Goal: Task Accomplishment & Management: Manage account settings

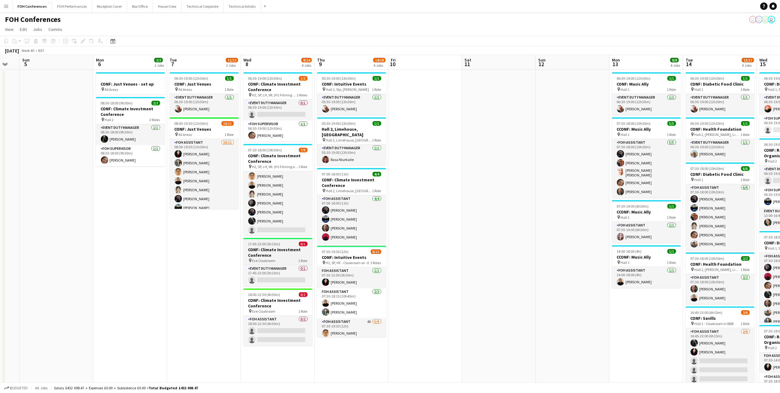
scroll to position [29, 0]
drag, startPoint x: 585, startPoint y: 66, endPoint x: 346, endPoint y: 79, distance: 239.2
click at [346, 79] on app-calendar-viewport "Thu 2 14/15 2 Jobs Fri 3 9/13 3 Jobs Sat 4 Sun 5 Mon 6 2/2 2 Jobs Tue 7 11/12 2…" at bounding box center [390, 264] width 780 height 419
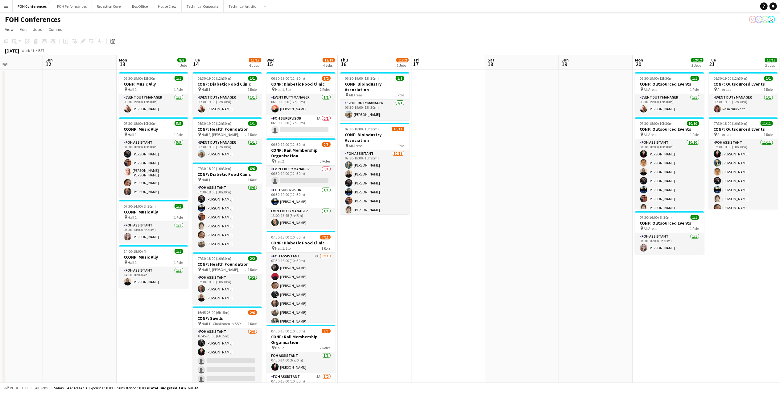
drag, startPoint x: 569, startPoint y: 67, endPoint x: 314, endPoint y: 66, distance: 255.8
click at [314, 66] on app-calendar-viewport "Wed 8 8/14 4 Jobs Thu 9 14/18 4 Jobs Fri 10 Sat 11 Sun 12 Mon 13 8/8 4 Jobs Tue…" at bounding box center [390, 264] width 780 height 419
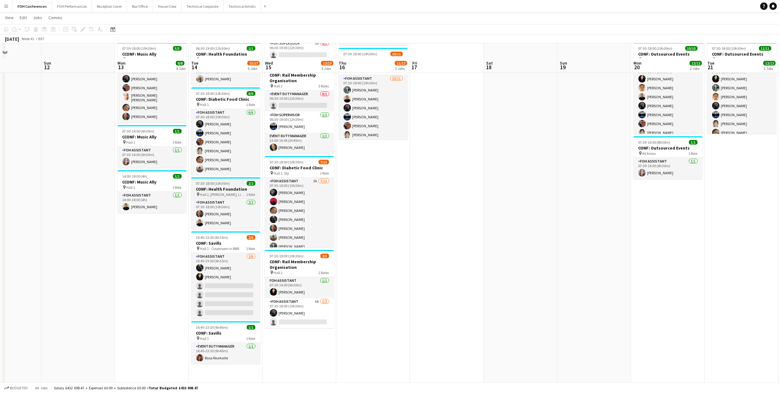
scroll to position [91, 0]
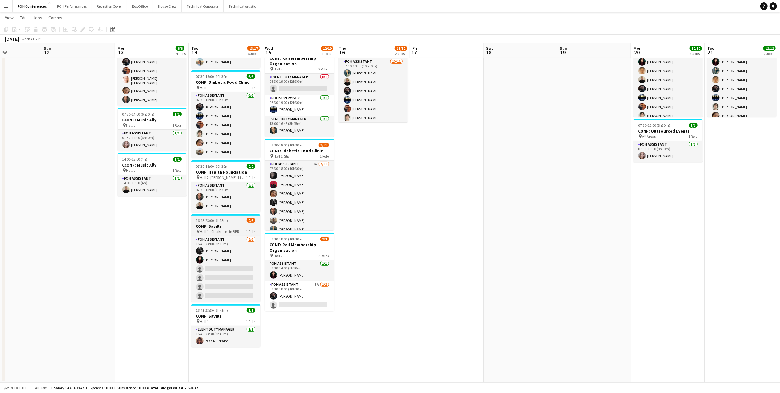
click at [227, 222] on span "16:45-23:00 (6h15m)" at bounding box center [212, 220] width 32 height 5
click at [82, 27] on icon "Edit" at bounding box center [83, 29] width 5 height 5
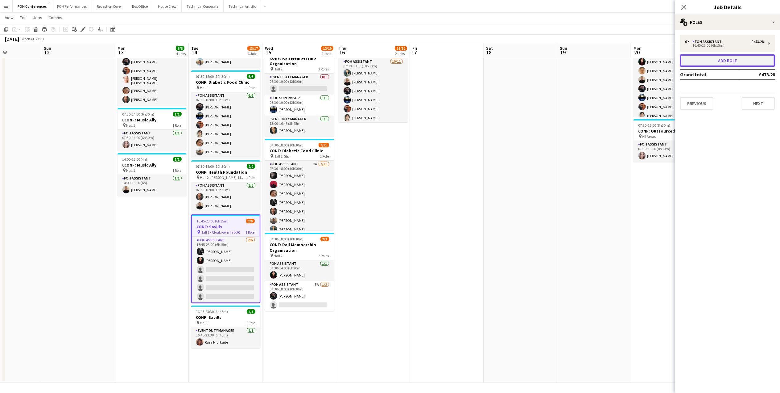
click at [746, 60] on button "Add role" at bounding box center [727, 60] width 95 height 12
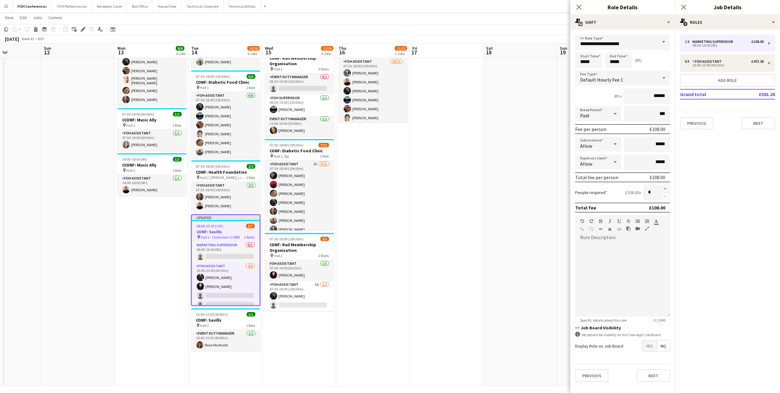
click at [663, 42] on span at bounding box center [664, 42] width 13 height 15
drag, startPoint x: 638, startPoint y: 46, endPoint x: 494, endPoint y: 1, distance: 151.4
click at [512, 38] on body "Menu Boards Boards Boards All jobs Status Workforce Workforce My Workforce Recr…" at bounding box center [390, 152] width 780 height 487
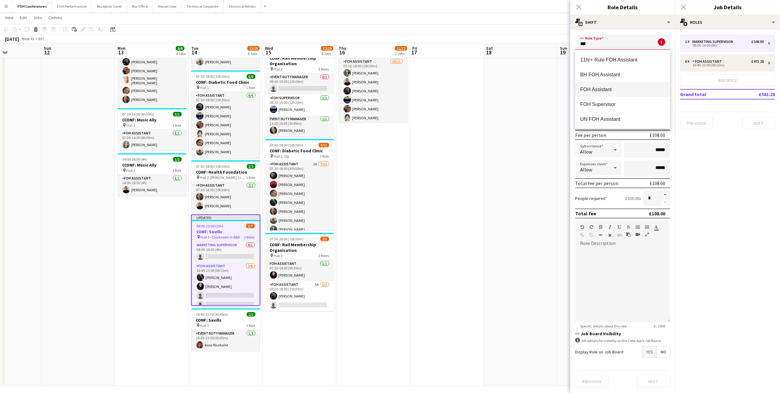
click at [603, 94] on mat-option "FOH Assistant" at bounding box center [623, 89] width 95 height 15
type input "**********"
type input "******"
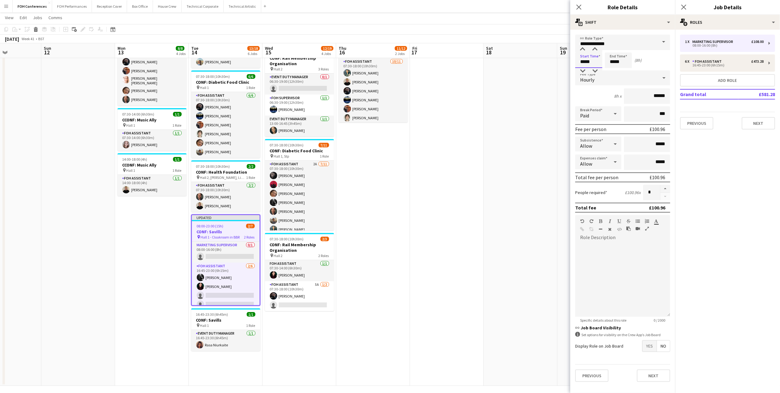
drag, startPoint x: 593, startPoint y: 61, endPoint x: 556, endPoint y: 59, distance: 36.8
click at [556, 59] on body "Menu Boards Boards Boards All jobs Status Workforce Workforce My Workforce Recr…" at bounding box center [390, 152] width 780 height 487
type input "*****"
drag, startPoint x: 626, startPoint y: 60, endPoint x: 585, endPoint y: 35, distance: 47.7
click at [587, 56] on div "Start Time ***** End Time ***** (22h)" at bounding box center [623, 59] width 95 height 15
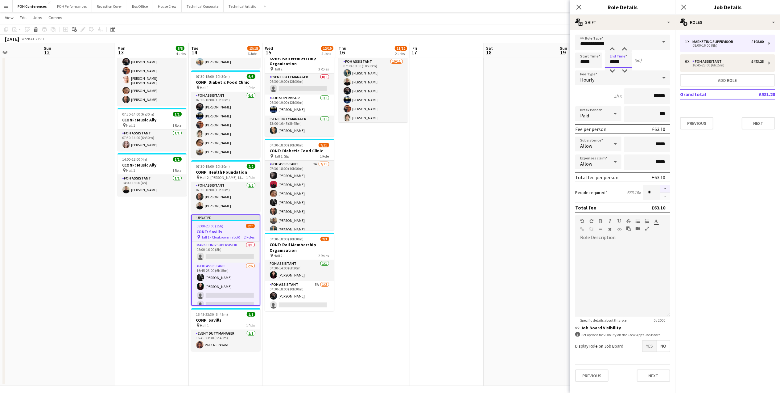
type input "*****"
click at [668, 189] on button "button" at bounding box center [666, 189] width 10 height 8
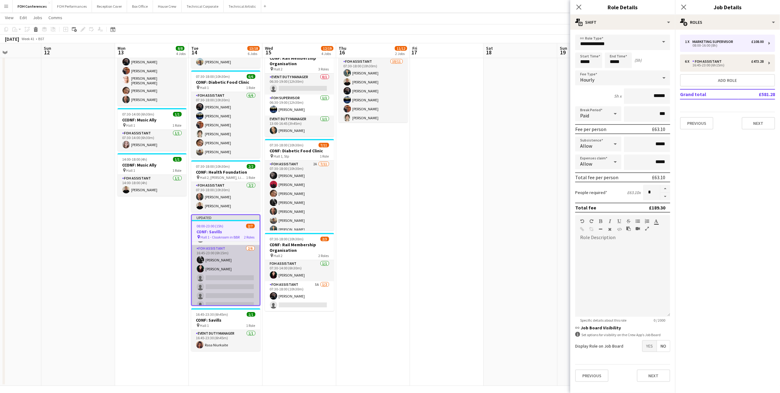
scroll to position [23, 0]
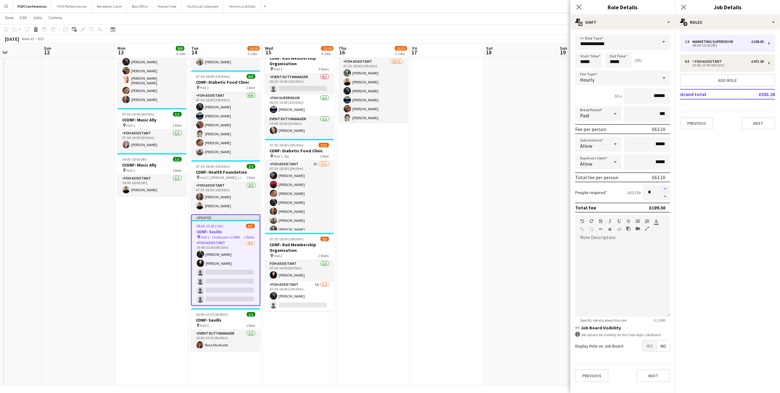
click at [662, 185] on button "button" at bounding box center [666, 189] width 10 height 8
type input "*"
click at [558, 12] on app-navbar "Menu Boards Boards Boards All jobs Status Workforce Workforce My Workforce Recr…" at bounding box center [390, 6] width 780 height 12
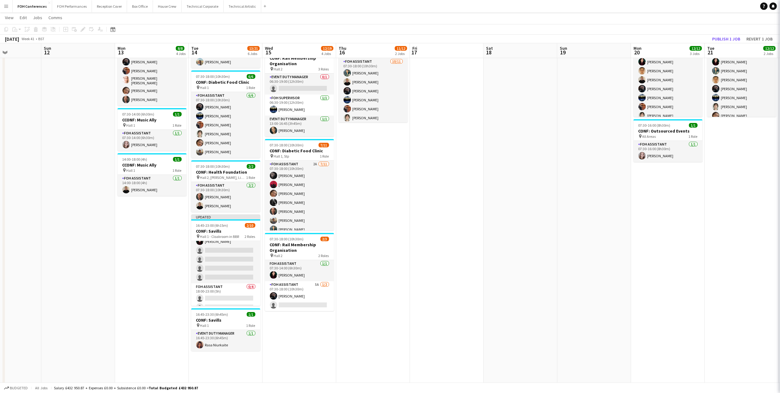
scroll to position [23, 0]
click at [720, 35] on button "Publish 1 job" at bounding box center [726, 39] width 33 height 8
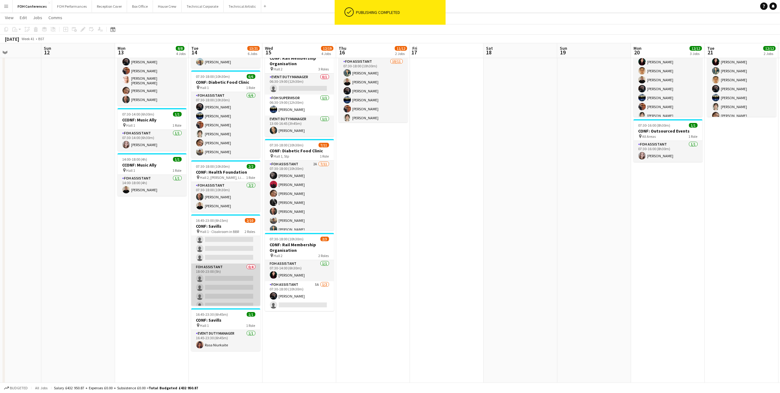
scroll to position [44, 0]
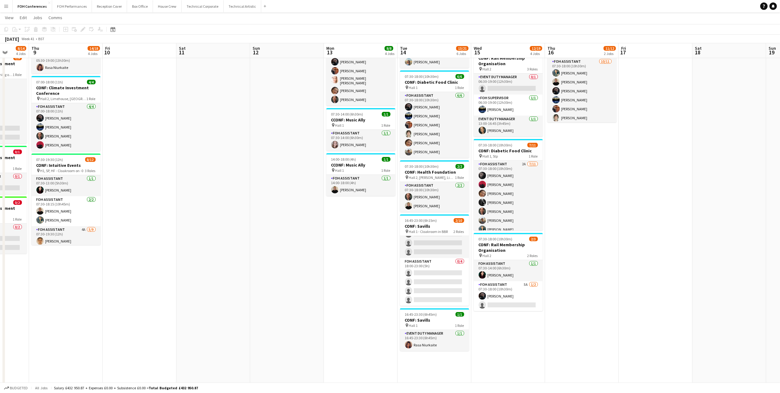
drag, startPoint x: 83, startPoint y: 56, endPoint x: 230, endPoint y: 84, distance: 149.0
click at [239, 80] on app-calendar-viewport "Tue 7 11/12 2 Jobs Wed 8 8/14 4 Jobs Thu 9 14/18 4 Jobs Fri 10 Sat 11 Sun 12 Mo…" at bounding box center [390, 159] width 780 height 453
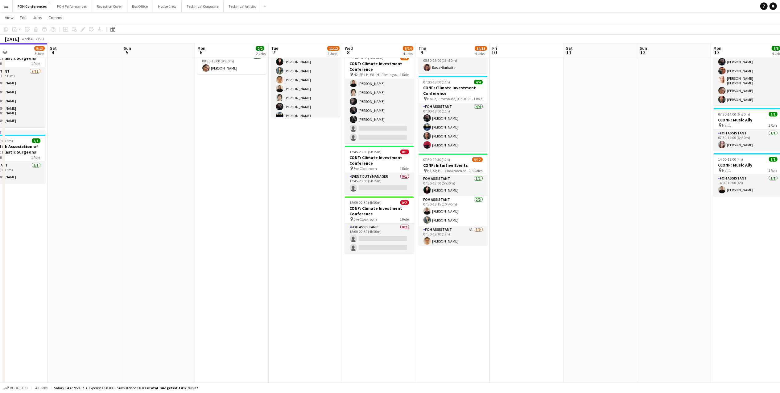
scroll to position [0, 168]
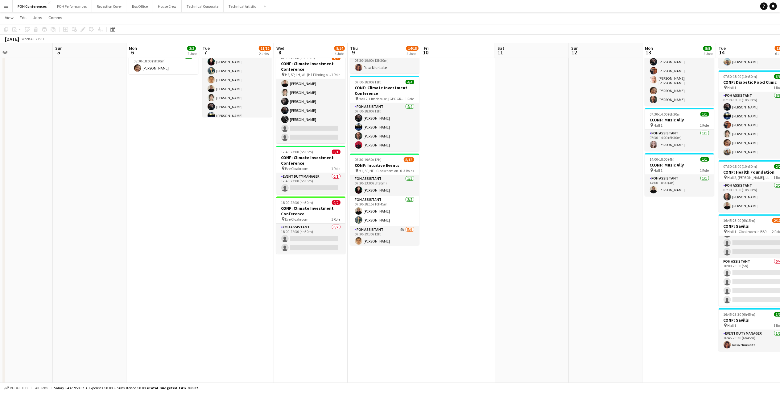
drag, startPoint x: 106, startPoint y: 55, endPoint x: 478, endPoint y: 77, distance: 373.1
click at [478, 77] on app-calendar-viewport "Thu 2 14/15 2 Jobs Fri 3 9/13 3 Jobs Sat 4 Sun 5 Mon 6 2/2 2 Jobs Tue 7 11/12 2…" at bounding box center [390, 159] width 780 height 453
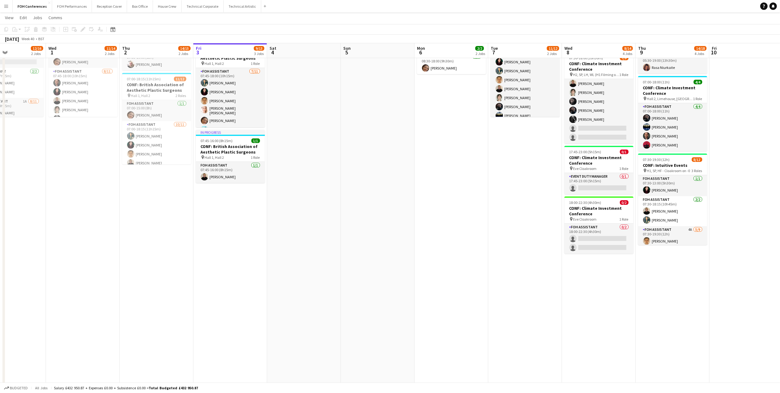
scroll to position [0, 173]
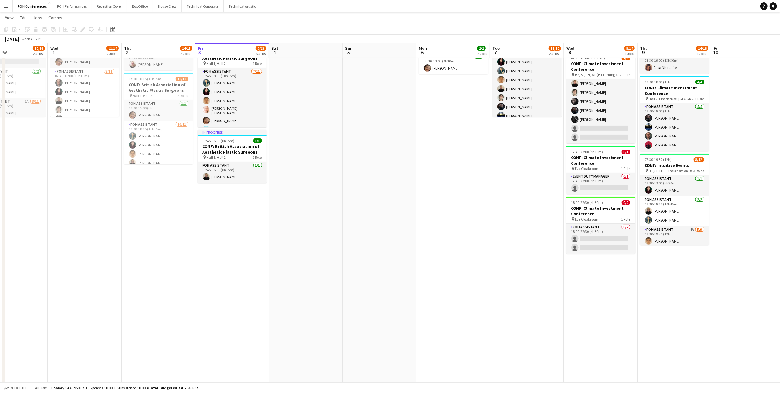
drag, startPoint x: 64, startPoint y: 50, endPoint x: 355, endPoint y: 72, distance: 290.9
click at [355, 72] on app-calendar-viewport "Sun 28 Mon 29 1 Job Tue 30 12/16 2 Jobs Wed 1 11/14 2 Jobs Thu 2 14/15 2 Jobs F…" at bounding box center [390, 159] width 780 height 453
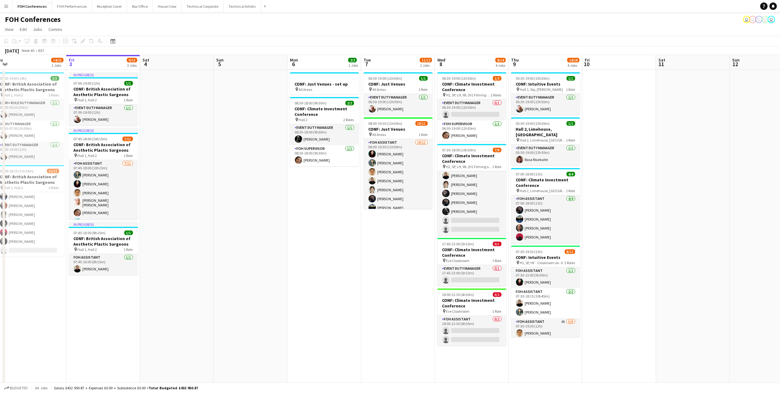
scroll to position [0, 248]
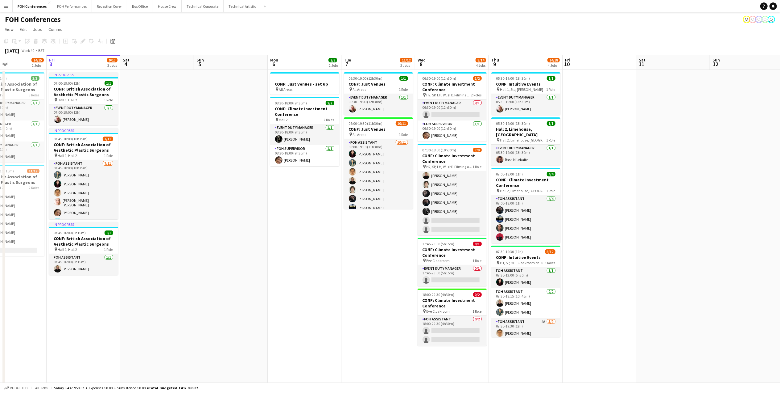
drag, startPoint x: 242, startPoint y: 60, endPoint x: 94, endPoint y: 63, distance: 148.5
click at [94, 63] on app-calendar-viewport "Mon 29 1 Job Tue 30 12/16 2 Jobs Wed 1 11/14 2 Jobs Thu 2 14/15 2 Jobs Fri 3 9/…" at bounding box center [390, 266] width 780 height 422
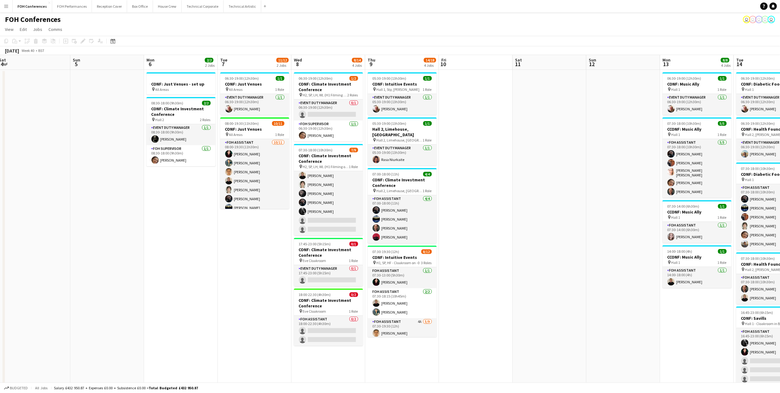
scroll to position [0, 231]
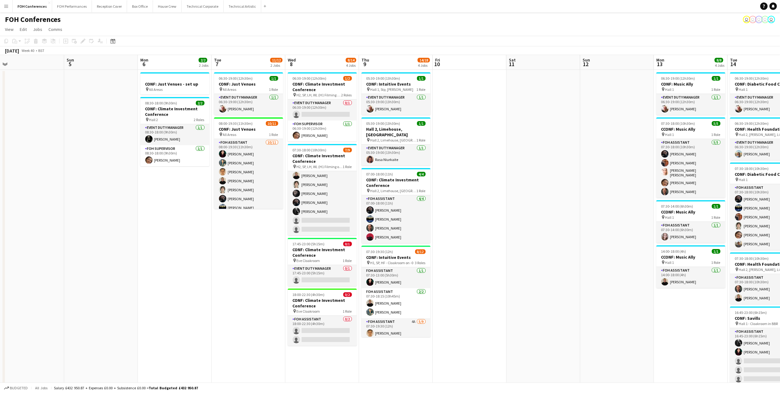
drag, startPoint x: 302, startPoint y: 62, endPoint x: 172, endPoint y: 64, distance: 129.9
click at [172, 64] on app-calendar-viewport "Wed 1 11/14 2 Jobs Thu 2 14/15 2 Jobs Fri 3 9/13 3 Jobs Sat 4 Sun 5 Mon 6 2/2 2…" at bounding box center [390, 266] width 780 height 422
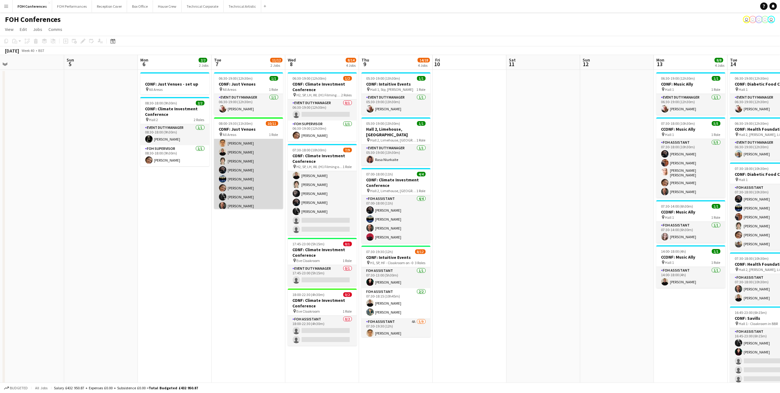
scroll to position [41, 0]
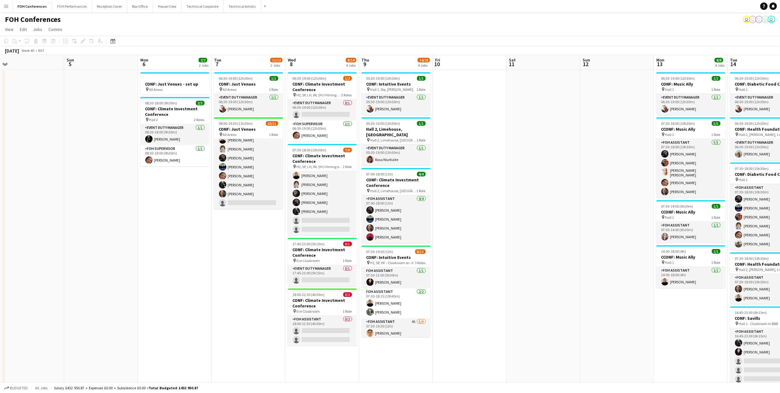
click at [252, 62] on app-board-header-date "Tue 7 11/12 2 Jobs" at bounding box center [249, 62] width 74 height 15
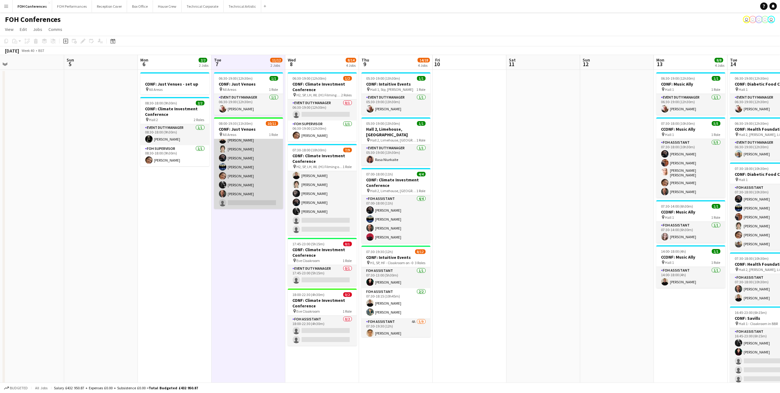
click at [243, 204] on app-card-role "FOH Assistant [DATE] 08:00-19:30 (11h30m) [PERSON_NAME] [PERSON_NAME] [PERSON_N…" at bounding box center [248, 153] width 69 height 110
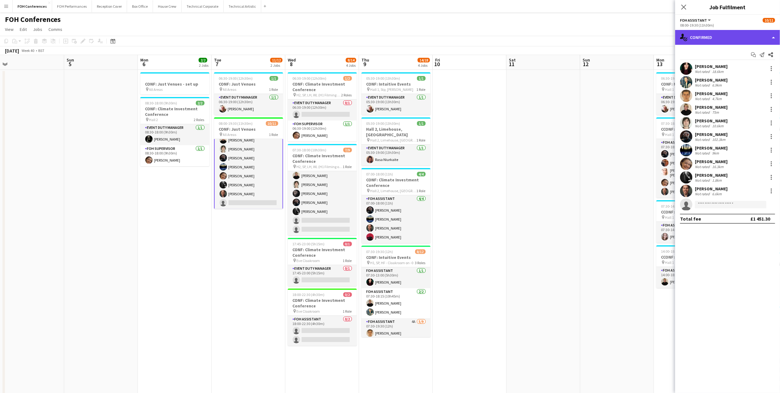
click at [707, 33] on div "single-neutral-actions-check-2 Confirmed" at bounding box center [728, 37] width 105 height 15
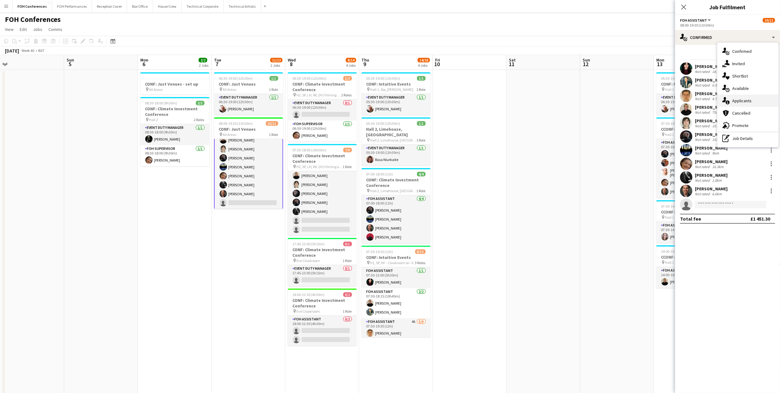
click at [736, 101] on span "Applicants" at bounding box center [742, 101] width 19 height 6
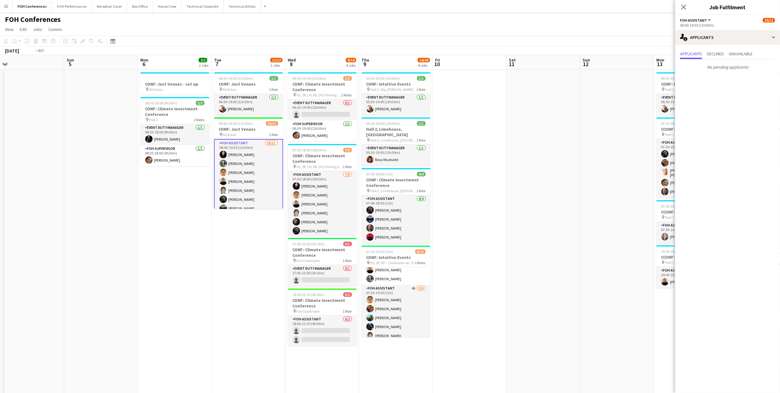
scroll to position [0, 167]
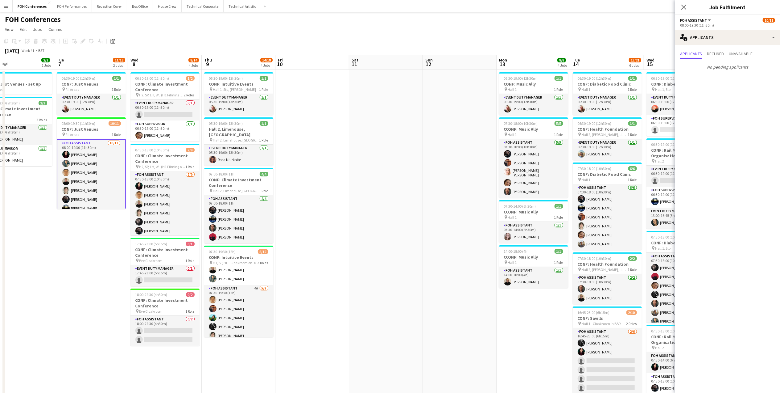
drag, startPoint x: 483, startPoint y: 59, endPoint x: 192, endPoint y: 51, distance: 291.4
click at [192, 51] on app-calendar "Copy Paste Paste Ctrl+V Paste with crew Ctrl+Shift+V Paste linked Job [GEOGRAPH…" at bounding box center [390, 257] width 780 height 442
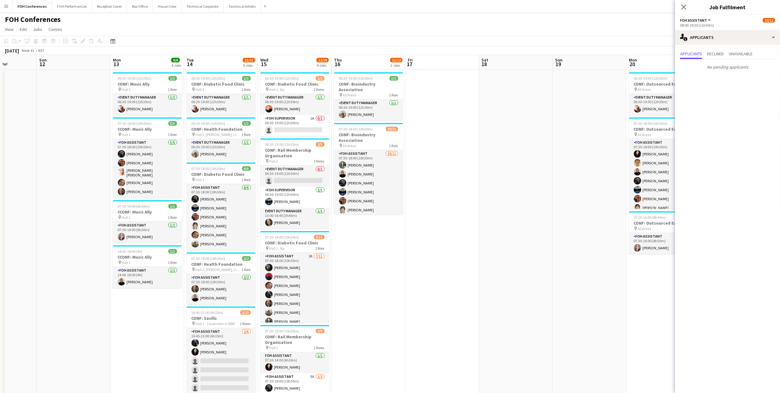
scroll to position [0, 237]
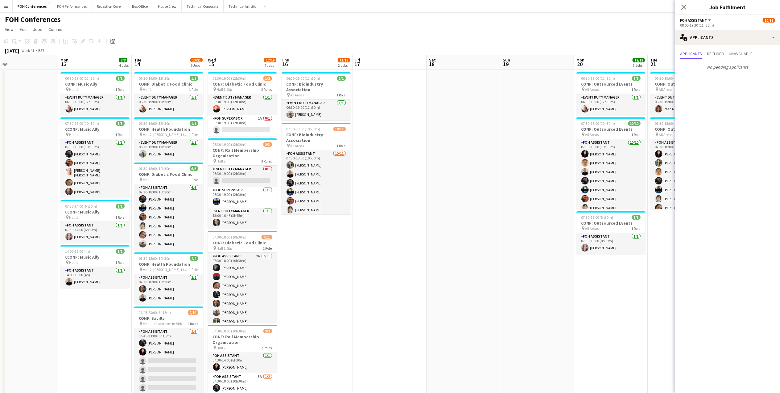
drag, startPoint x: 460, startPoint y: 62, endPoint x: 21, endPoint y: 80, distance: 438.9
click at [21, 80] on app-calendar-viewport "Thu 9 14/18 4 Jobs Fri 10 Sat 11 Sun 12 Mon 13 8/8 4 Jobs Tue 14 13/21 6 Jobs W…" at bounding box center [390, 266] width 780 height 422
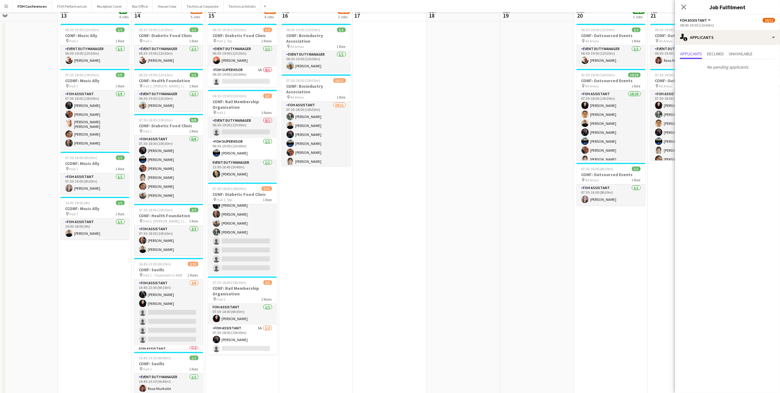
scroll to position [0, 0]
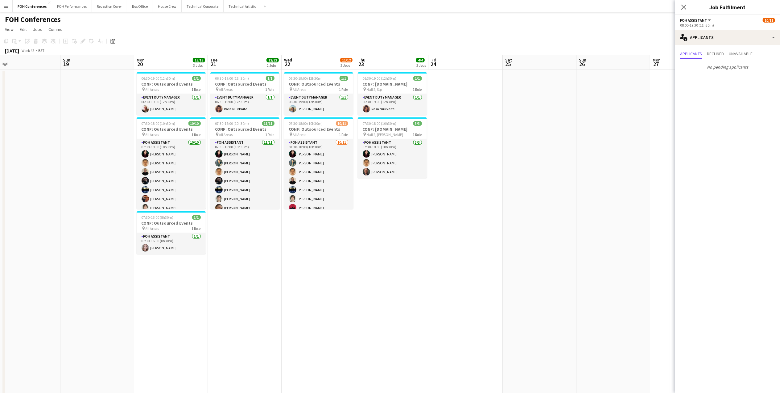
drag, startPoint x: 593, startPoint y: 65, endPoint x: 152, endPoint y: 65, distance: 440.4
click at [152, 65] on app-calendar-viewport "Wed 15 12/19 4 Jobs Thu 16 11/12 2 Jobs Fri 17 Sat 18 Sun 19 Mon 20 12/12 3 Job…" at bounding box center [390, 266] width 780 height 422
click at [75, 5] on button "FOH Performances Close" at bounding box center [72, 6] width 40 height 12
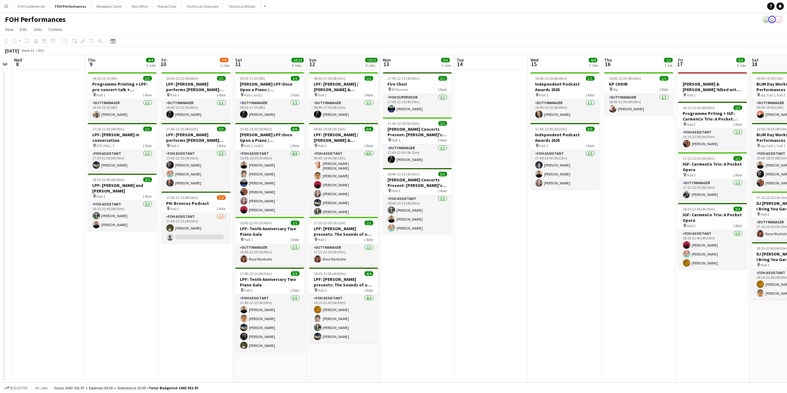
scroll to position [0, 224]
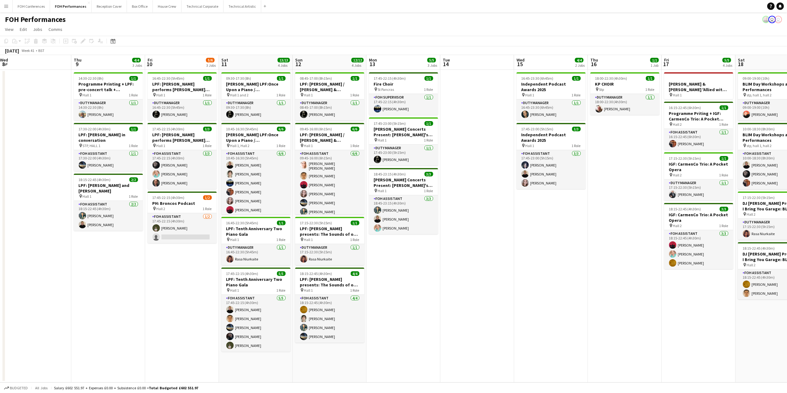
drag, startPoint x: 554, startPoint y: 65, endPoint x: 35, endPoint y: 64, distance: 518.4
click at [35, 64] on app-calendar-viewport "Sun 5 6/6 2 Jobs Mon 6 1/1 1 Job Tue 7 Wed 8 Thu 9 4/4 3 Jobs Fri 10 5/6 3 Jobs…" at bounding box center [393, 218] width 787 height 327
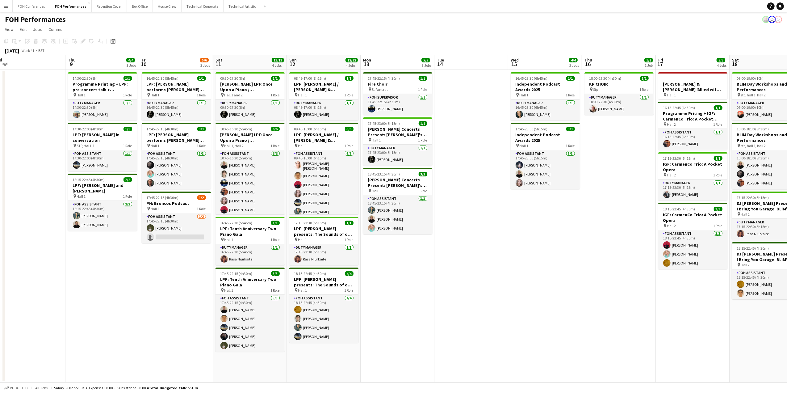
scroll to position [0, 151]
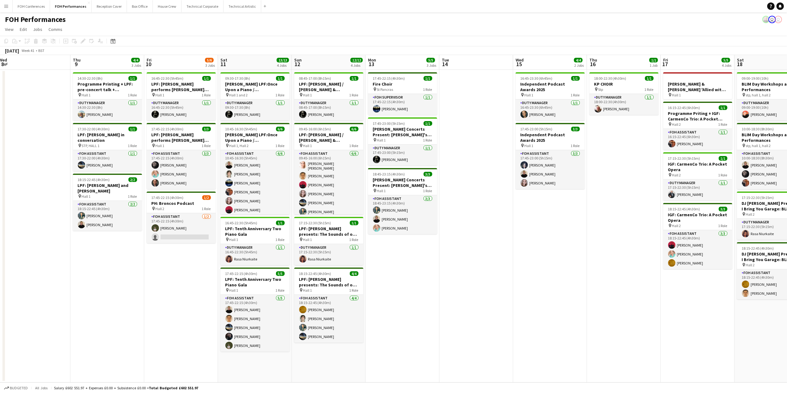
drag, startPoint x: 47, startPoint y: 68, endPoint x: 120, endPoint y: 70, distance: 72.8
click at [120, 70] on app-calendar-viewport "Mon 6 1/1 1 Job Tue 7 Wed 8 Thu 9 4/4 3 Jobs Fri 10 5/6 3 Jobs Sat 11 13/13 4 J…" at bounding box center [393, 218] width 787 height 327
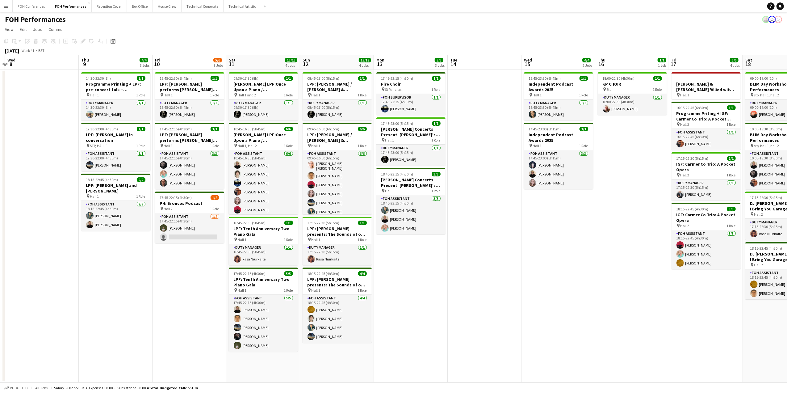
scroll to position [0, 206]
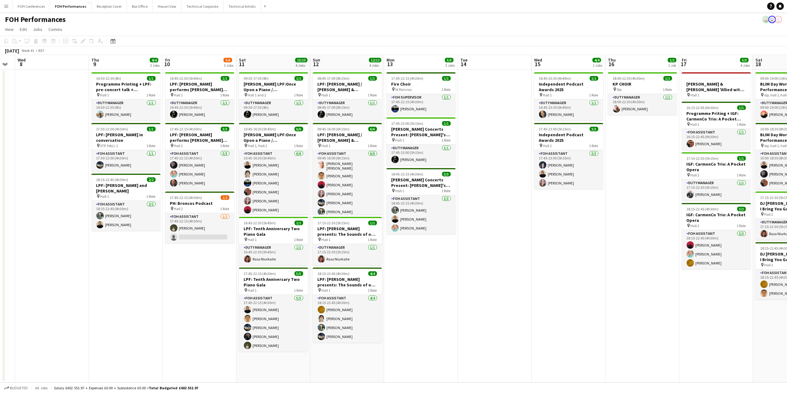
drag, startPoint x: 113, startPoint y: 62, endPoint x: 131, endPoint y: 87, distance: 30.9
click at [131, 87] on app-calendar-viewport "Sun 5 6/6 2 Jobs Mon 6 1/1 1 Job Tue 7 Wed 8 Thu 9 4/4 3 Jobs Fri 10 5/6 3 Jobs…" at bounding box center [393, 218] width 787 height 327
drag, startPoint x: 188, startPoint y: 236, endPoint x: 206, endPoint y: 215, distance: 27.9
click at [188, 236] on app-card-role "FOH Assistant [DATE] 17:45-22:15 (4h30m) [PERSON_NAME] single-neutral-actions" at bounding box center [199, 228] width 69 height 30
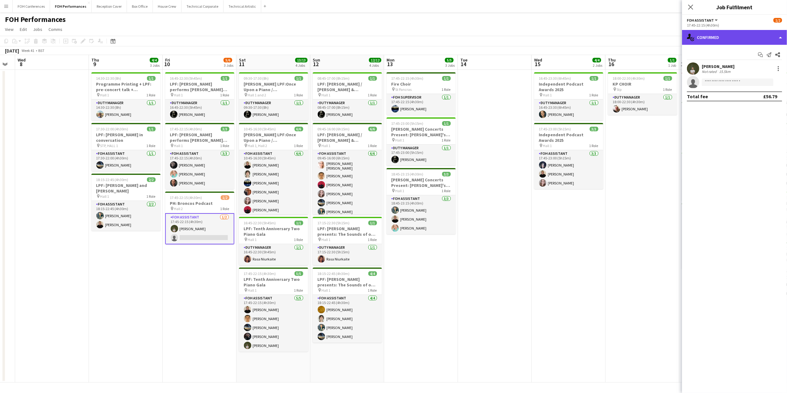
click at [711, 41] on div "single-neutral-actions-check-2 Confirmed" at bounding box center [734, 37] width 105 height 15
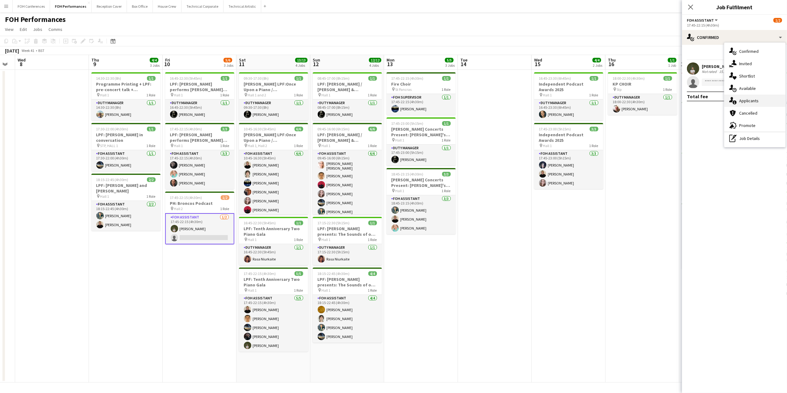
click at [754, 104] on div "single-neutral-actions-information Applicants" at bounding box center [754, 100] width 61 height 12
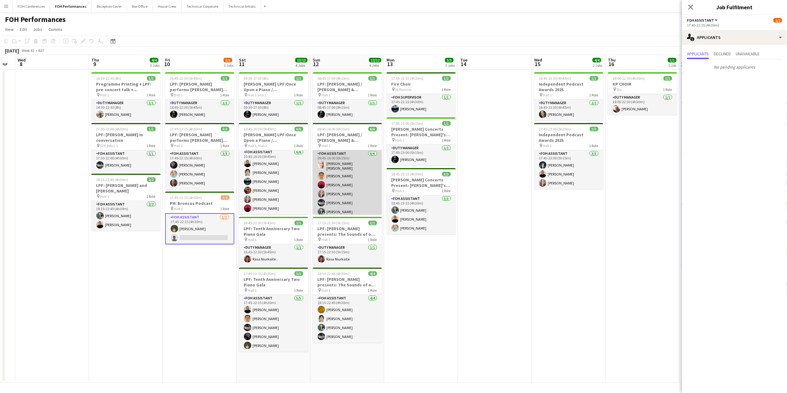
scroll to position [2, 0]
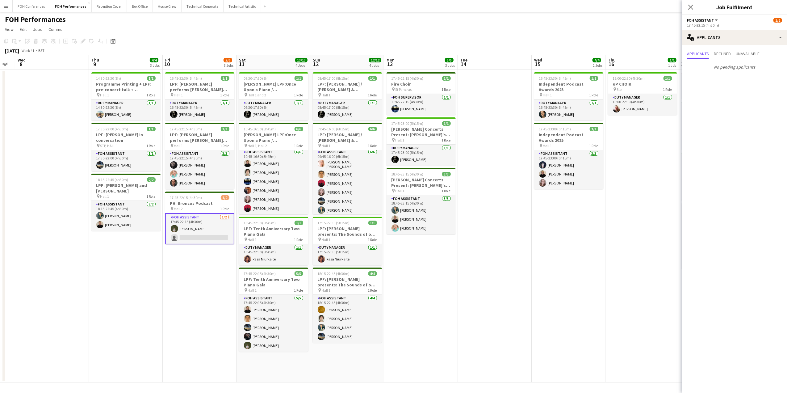
click at [202, 303] on app-date-cell "16:45-22:30 (5h45m) 1/1 LPF: [PERSON_NAME] performs [PERSON_NAME] and [PERSON_N…" at bounding box center [200, 226] width 74 height 312
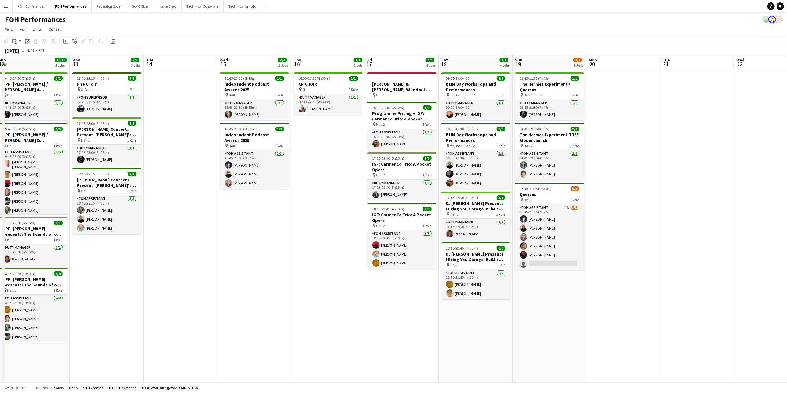
drag, startPoint x: 568, startPoint y: 62, endPoint x: 193, endPoint y: 74, distance: 376.1
click at [193, 74] on app-calendar-viewport "Wed 8 Thu 9 4/4 3 Jobs Fri 10 5/6 3 Jobs Sat 11 13/13 4 Jobs Sun 12 12/12 4 Job…" at bounding box center [393, 218] width 787 height 327
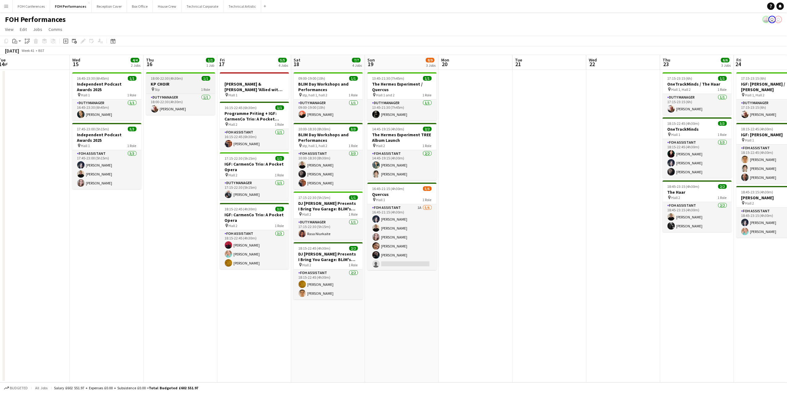
scroll to position [0, 214]
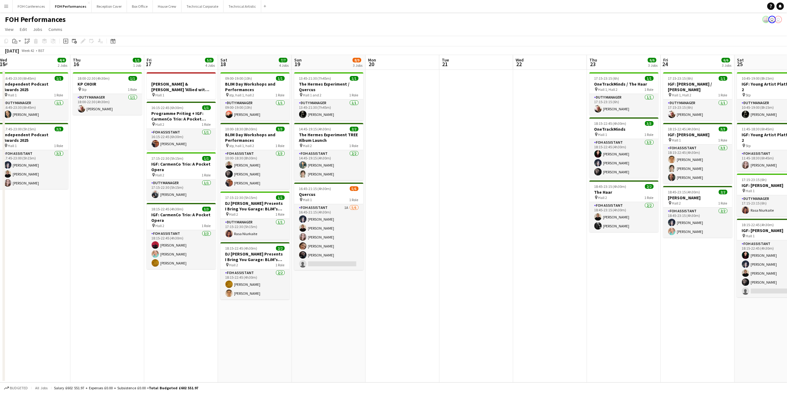
drag, startPoint x: 718, startPoint y: 69, endPoint x: 560, endPoint y: 76, distance: 158.1
click at [560, 76] on app-calendar-viewport "Sun 12 12/12 4 Jobs Mon 13 5/5 3 Jobs Tue 14 Wed 15 4/4 2 Jobs Thu 16 1/1 1 Job…" at bounding box center [393, 218] width 787 height 327
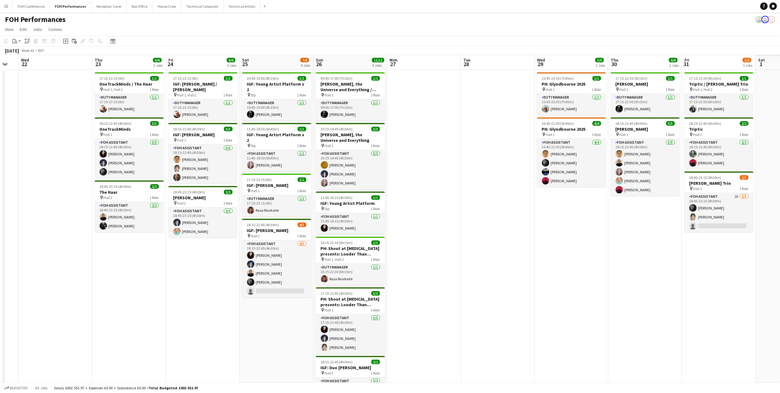
scroll to position [0, 151]
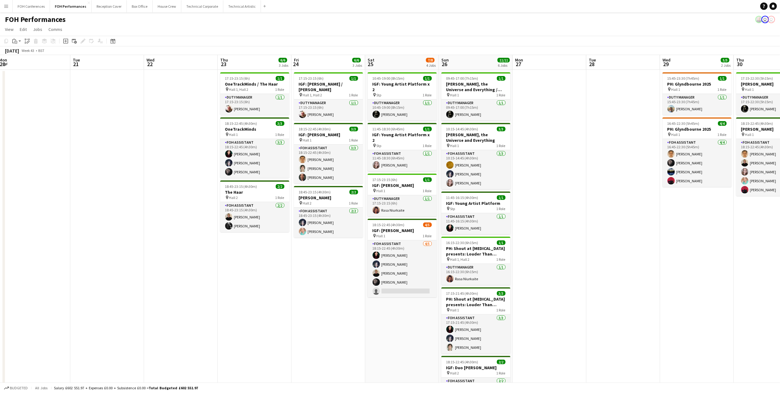
drag, startPoint x: 679, startPoint y: 63, endPoint x: 310, endPoint y: 82, distance: 369.3
click at [310, 82] on app-calendar-viewport "Sat 18 7/7 4 Jobs Sun 19 8/9 3 Jobs Mon 20 Tue 21 Wed 22 Thu 23 6/6 3 Jobs Fri …" at bounding box center [390, 244] width 780 height 378
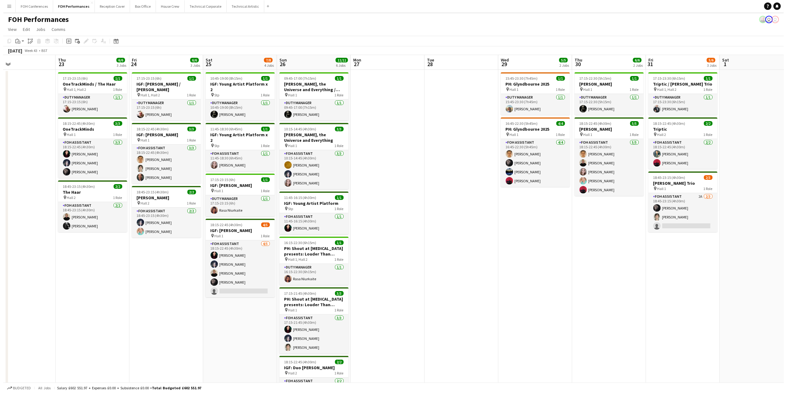
scroll to position [0, 253]
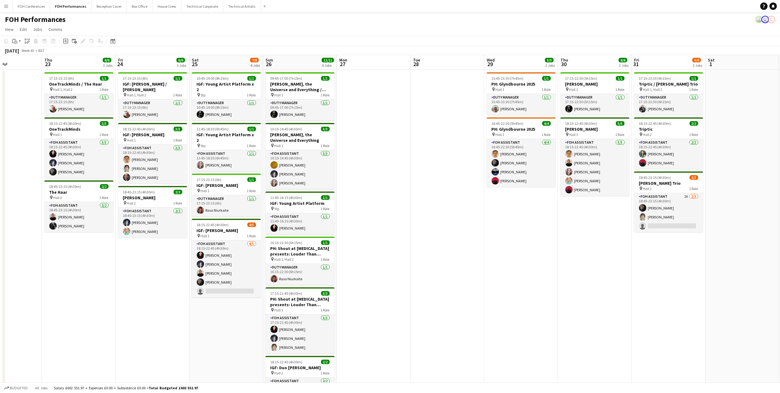
drag, startPoint x: 696, startPoint y: 64, endPoint x: 520, endPoint y: 71, distance: 176.0
click at [520, 71] on app-calendar-viewport "Sun 19 8/9 3 Jobs Mon 20 Tue 21 Wed 22 Thu 23 6/6 3 Jobs Fri 24 6/6 3 Jobs Sat …" at bounding box center [390, 244] width 780 height 378
click at [18, 4] on button "FOH Conferences Close" at bounding box center [31, 6] width 37 height 12
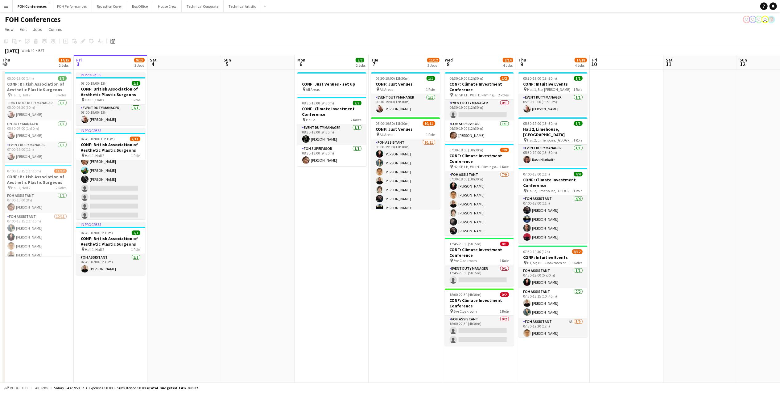
click at [222, 28] on app-page-menu "View Day view expanded Day view collapsed Month view Date picker Jump to [DATE]…" at bounding box center [390, 30] width 780 height 12
click at [466, 256] on h3 "CONF: Climate Investment Conference" at bounding box center [479, 252] width 69 height 11
click at [85, 42] on icon "Edit" at bounding box center [83, 41] width 5 height 5
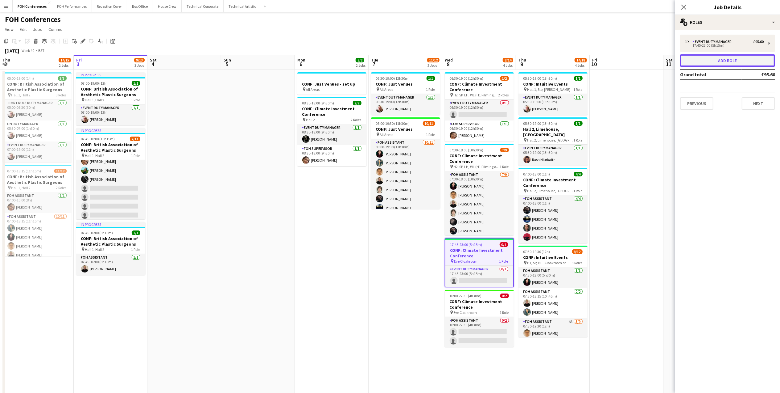
click at [705, 54] on button "Add role" at bounding box center [727, 60] width 95 height 12
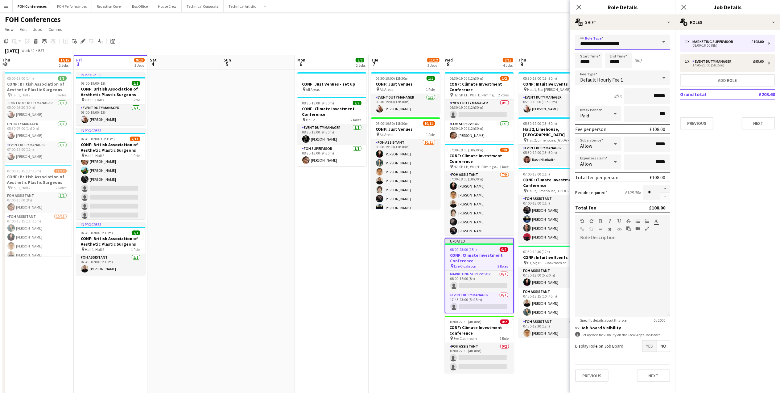
drag, startPoint x: 604, startPoint y: 43, endPoint x: 569, endPoint y: 47, distance: 34.5
click at [569, 47] on body "Menu Boards Boards Boards All jobs Status Workforce Workforce My Workforce Recr…" at bounding box center [390, 244] width 780 height 488
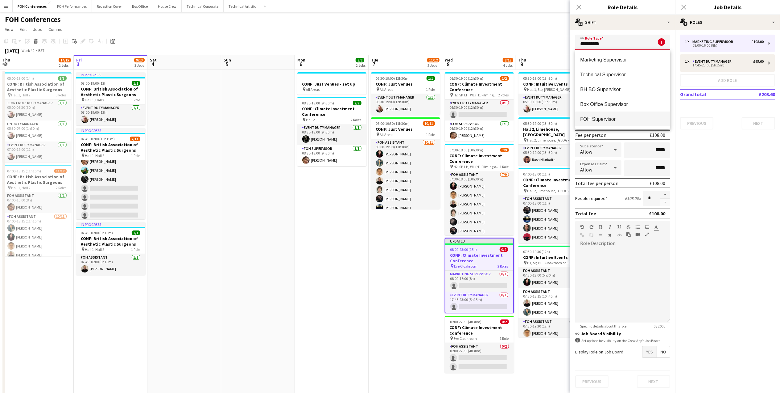
click at [623, 114] on mat-option "FOH Supervisor" at bounding box center [623, 118] width 95 height 15
type input "**********"
type input "******"
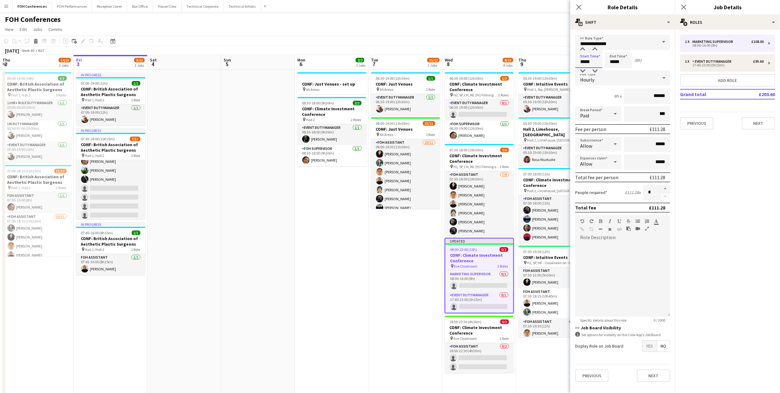
drag, startPoint x: 593, startPoint y: 63, endPoint x: 570, endPoint y: 63, distance: 23.1
click at [570, 63] on body "Menu Boards Boards Boards All jobs Status Workforce Workforce My Workforce Recr…" at bounding box center [390, 244] width 780 height 488
type input "*****"
drag, startPoint x: 627, startPoint y: 60, endPoint x: 575, endPoint y: 60, distance: 52.8
click at [576, 60] on div "Start Time ***** End Time ***** (21h)" at bounding box center [623, 59] width 95 height 15
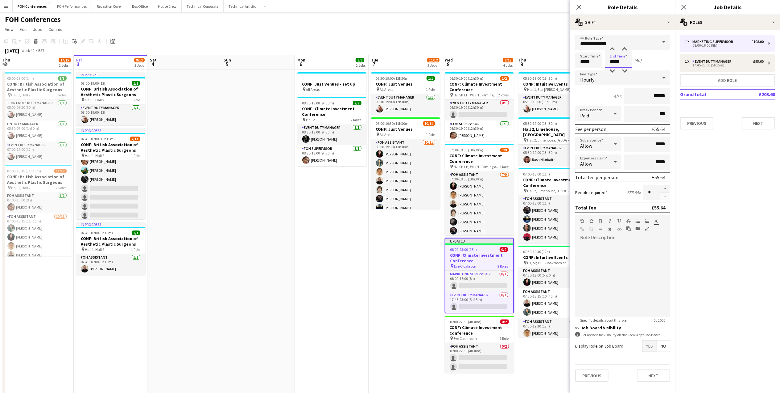
type input "*****"
drag, startPoint x: 596, startPoint y: 56, endPoint x: 556, endPoint y: 68, distance: 41.7
click at [556, 68] on body "Menu Boards Boards Boards All jobs Status Workforce Workforce My Workforce Recr…" at bounding box center [390, 244] width 780 height 488
type input "*****"
click at [541, 31] on app-page-menu "View Day view expanded Day view collapsed Month view Date picker Jump to [DATE]…" at bounding box center [390, 30] width 780 height 12
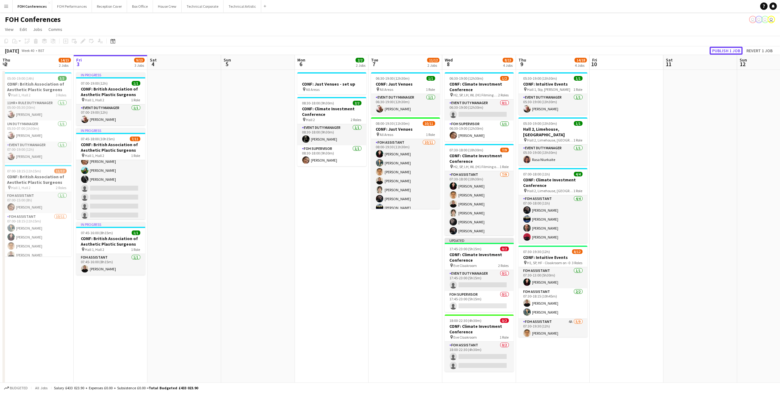
drag, startPoint x: 727, startPoint y: 50, endPoint x: 724, endPoint y: 53, distance: 5.2
click at [724, 53] on button "Publish 1 job" at bounding box center [726, 51] width 33 height 8
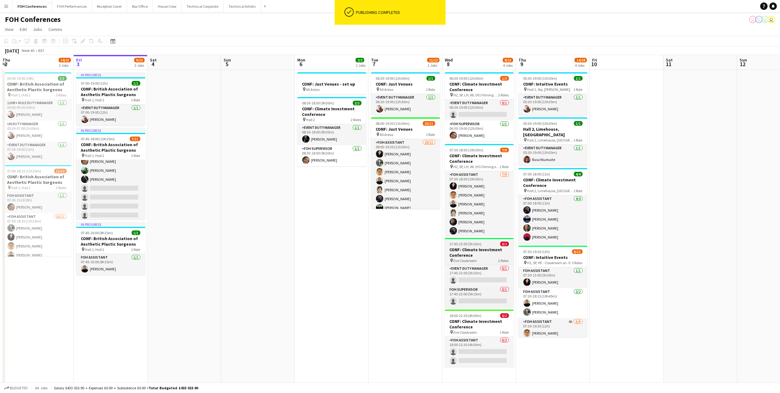
click at [466, 249] on h3 "CONF: Climate Investment Conference" at bounding box center [479, 252] width 69 height 11
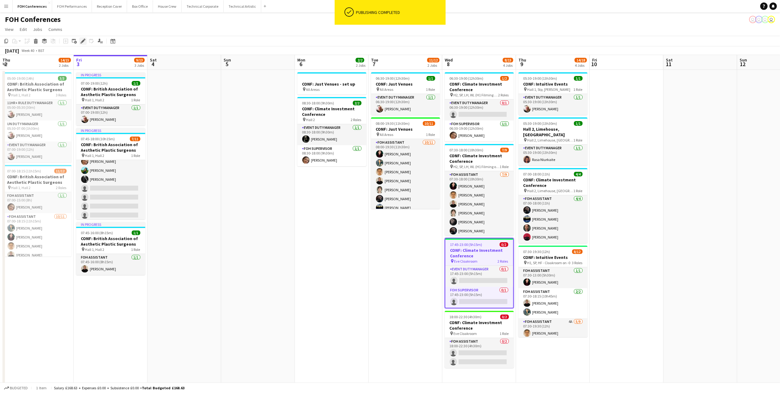
click at [81, 42] on icon "Edit" at bounding box center [83, 41] width 5 height 5
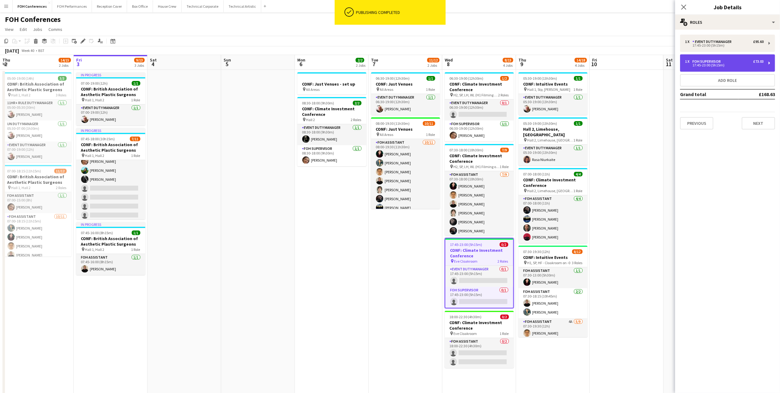
click at [751, 60] on div "1 x FOH Supervisor £73.03" at bounding box center [724, 61] width 79 height 4
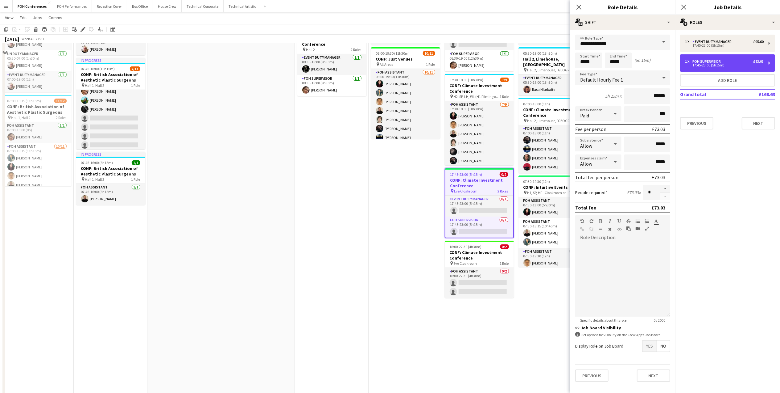
scroll to position [94, 0]
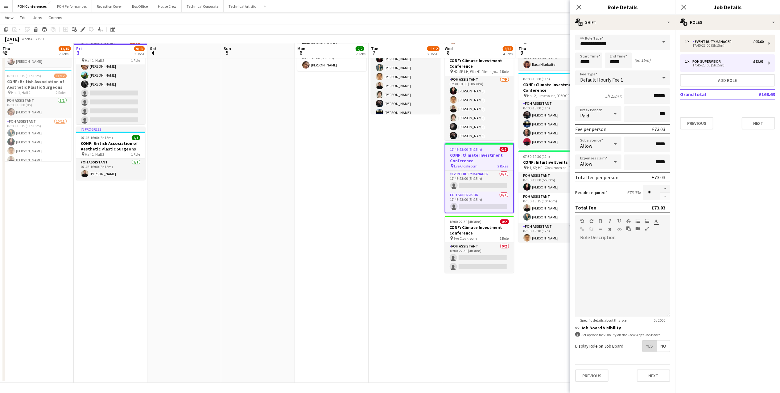
click at [652, 342] on span "Yes" at bounding box center [650, 345] width 14 height 11
click at [511, 13] on app-page-menu "View Day view expanded Day view collapsed Month view Date picker Jump to [DATE]…" at bounding box center [390, 18] width 780 height 12
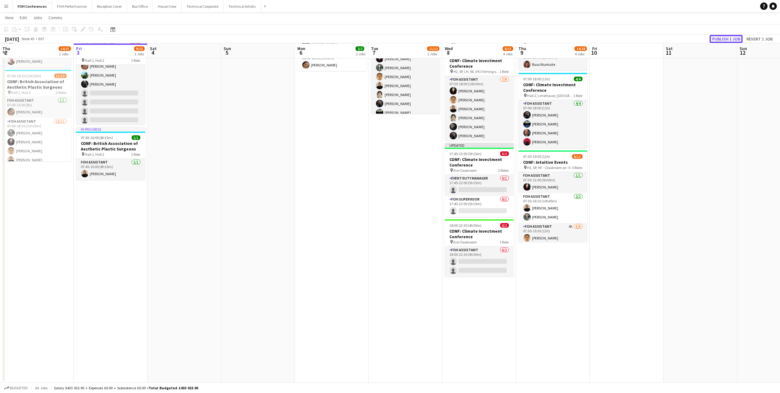
click at [725, 36] on button "Publish 1 job" at bounding box center [726, 39] width 33 height 8
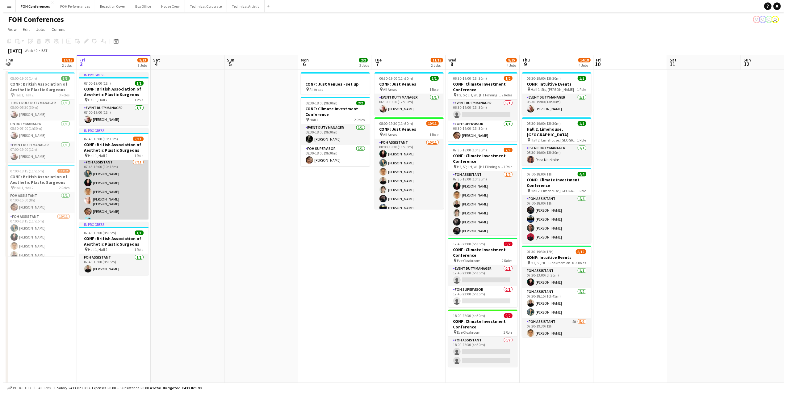
scroll to position [0, 0]
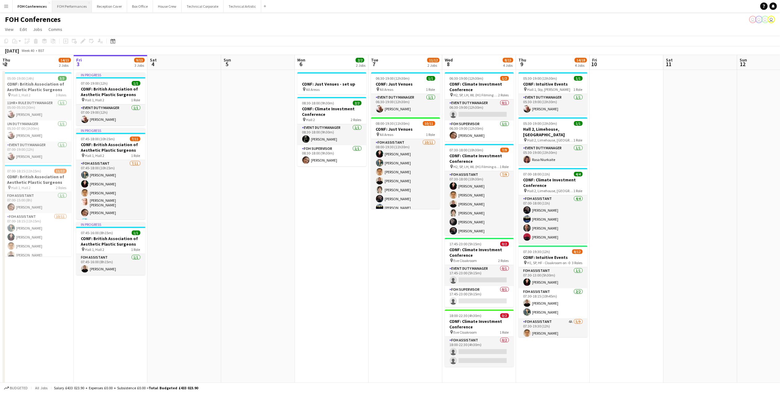
click at [78, 8] on button "FOH Performances Close" at bounding box center [72, 6] width 40 height 12
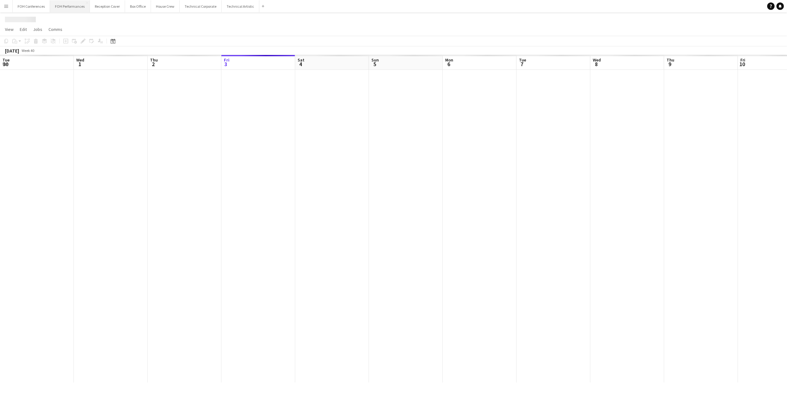
scroll to position [0, 148]
